Goal: Task Accomplishment & Management: Complete application form

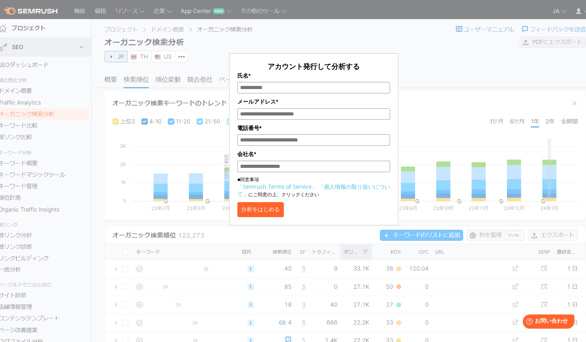
click at [263, 87] on input "氏名*" at bounding box center [313, 87] width 153 height 11
type input "****"
click at [265, 110] on input "メールアドレス*" at bounding box center [313, 113] width 153 height 11
type input "*"
